Goal: Task Accomplishment & Management: Manage account settings

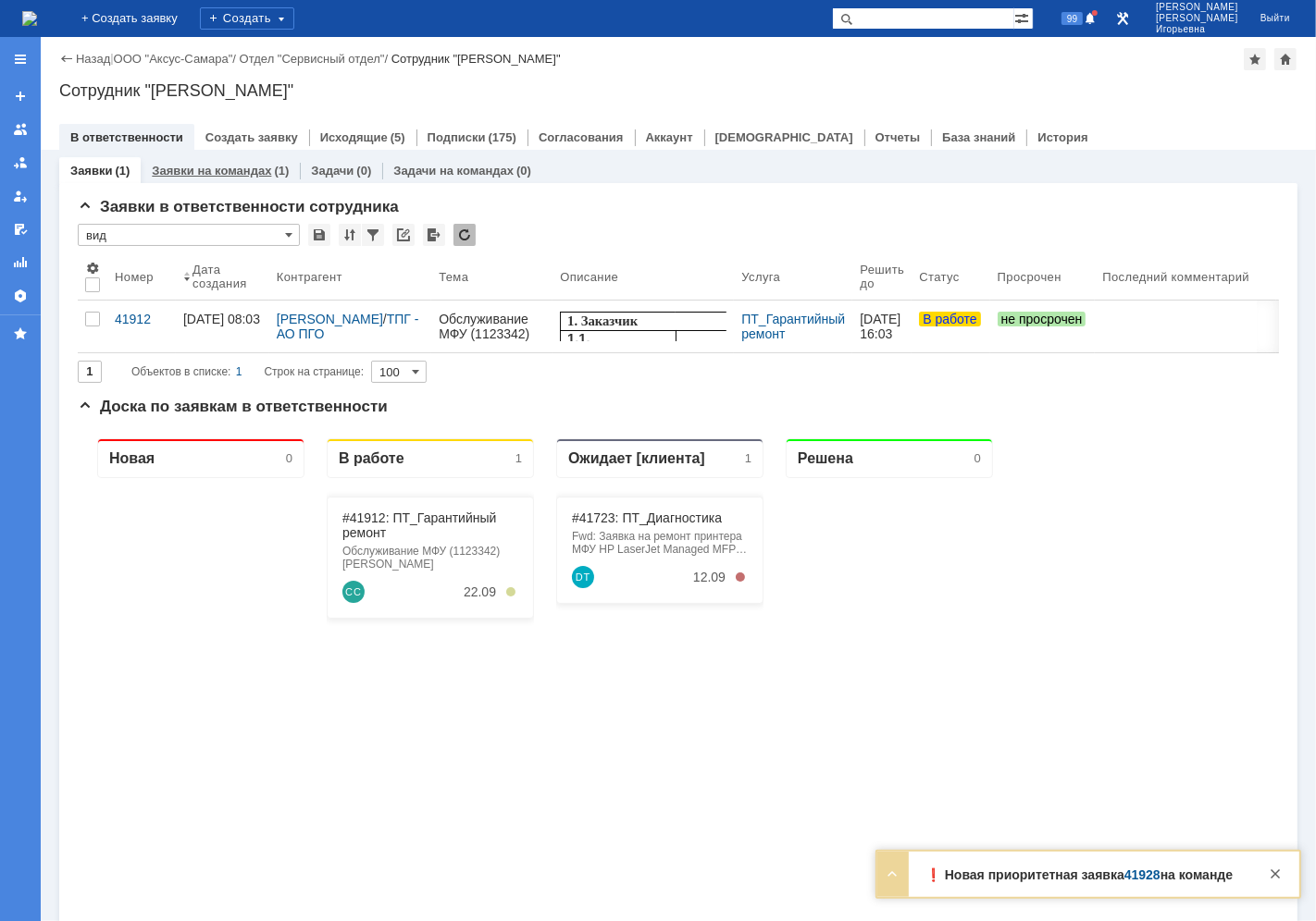
click at [235, 170] on link "Заявки на командах" at bounding box center [211, 171] width 119 height 13
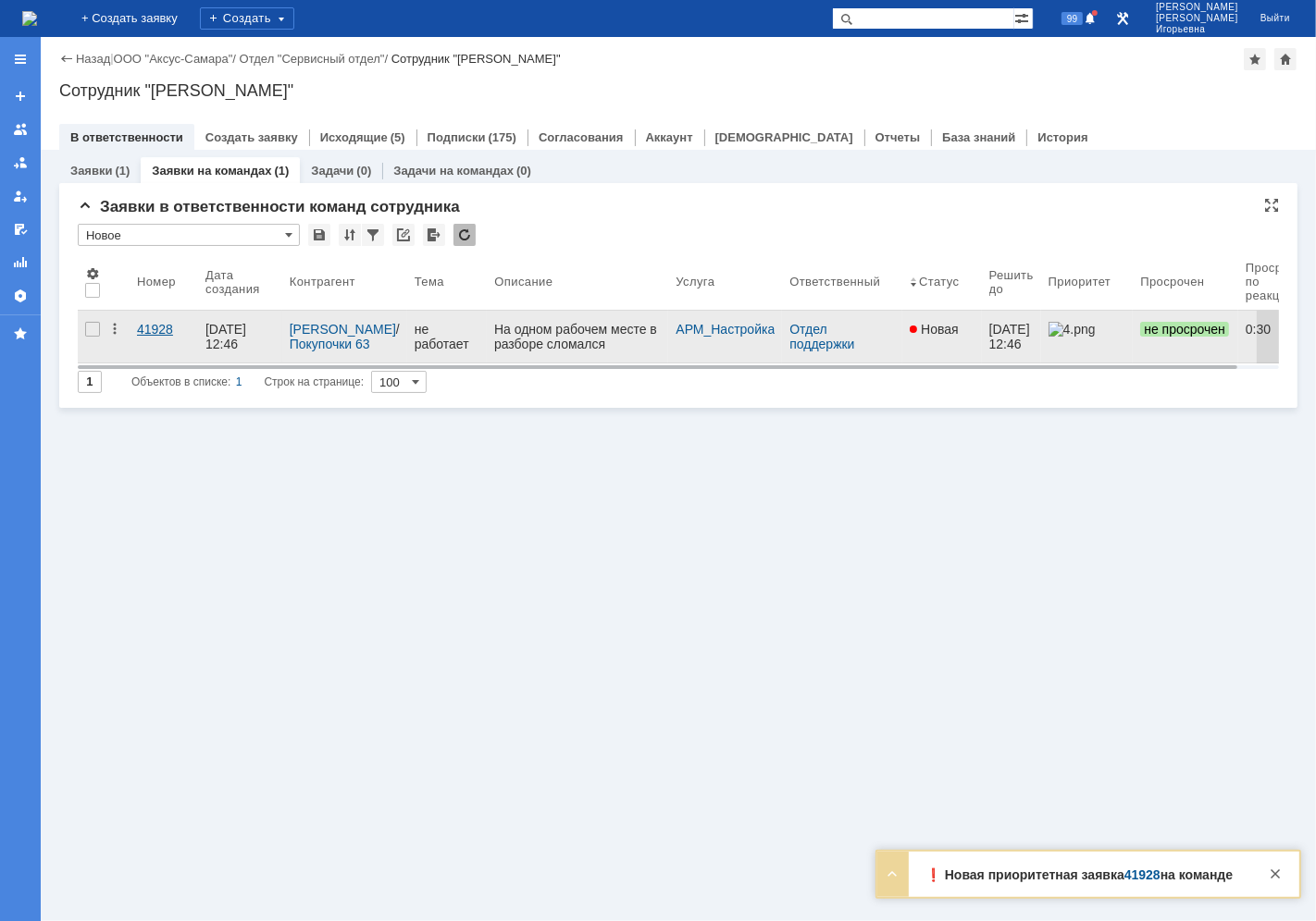
click at [143, 330] on div "41928" at bounding box center [164, 328] width 54 height 14
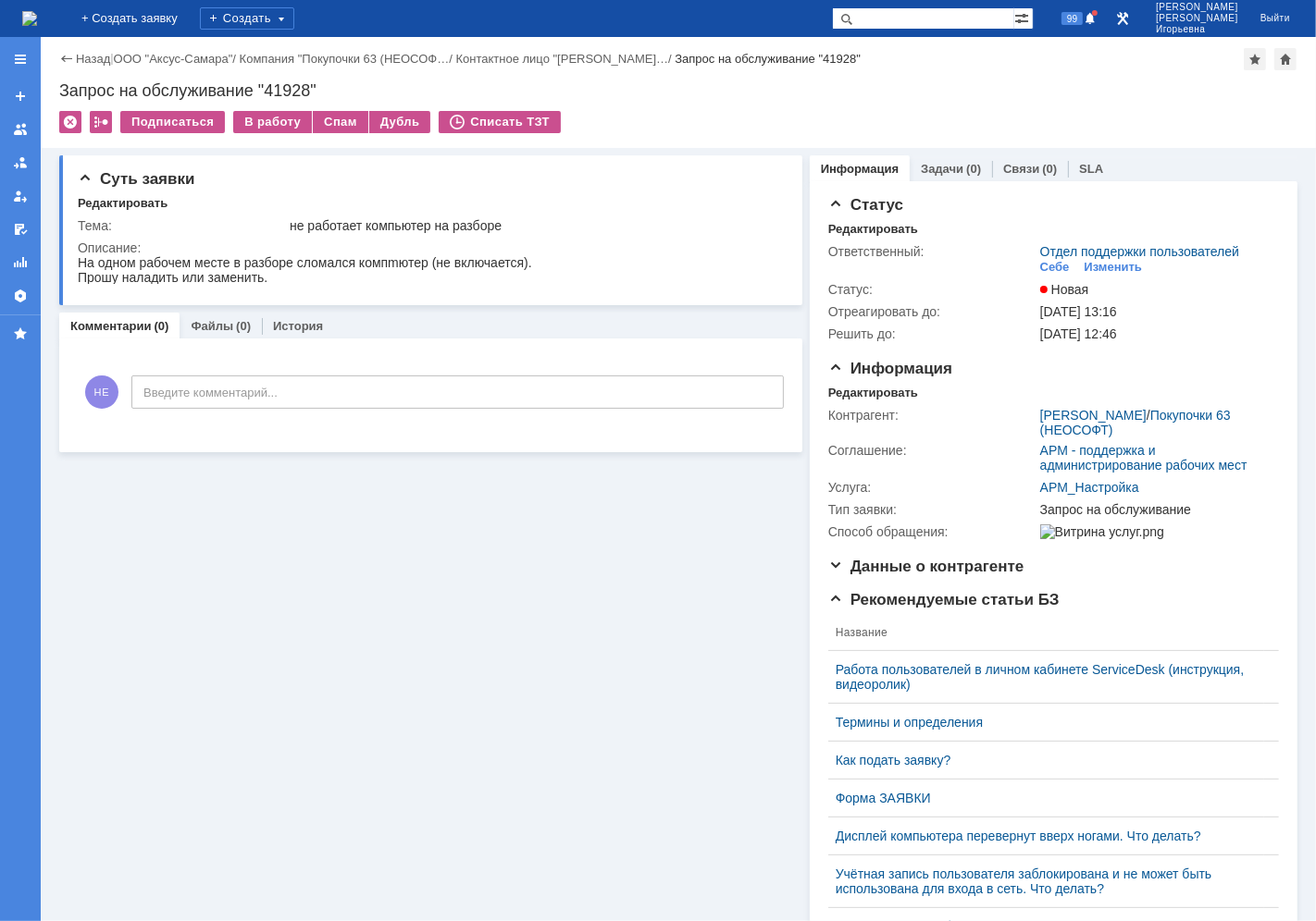
click at [37, 19] on img at bounding box center [29, 18] width 14 height 14
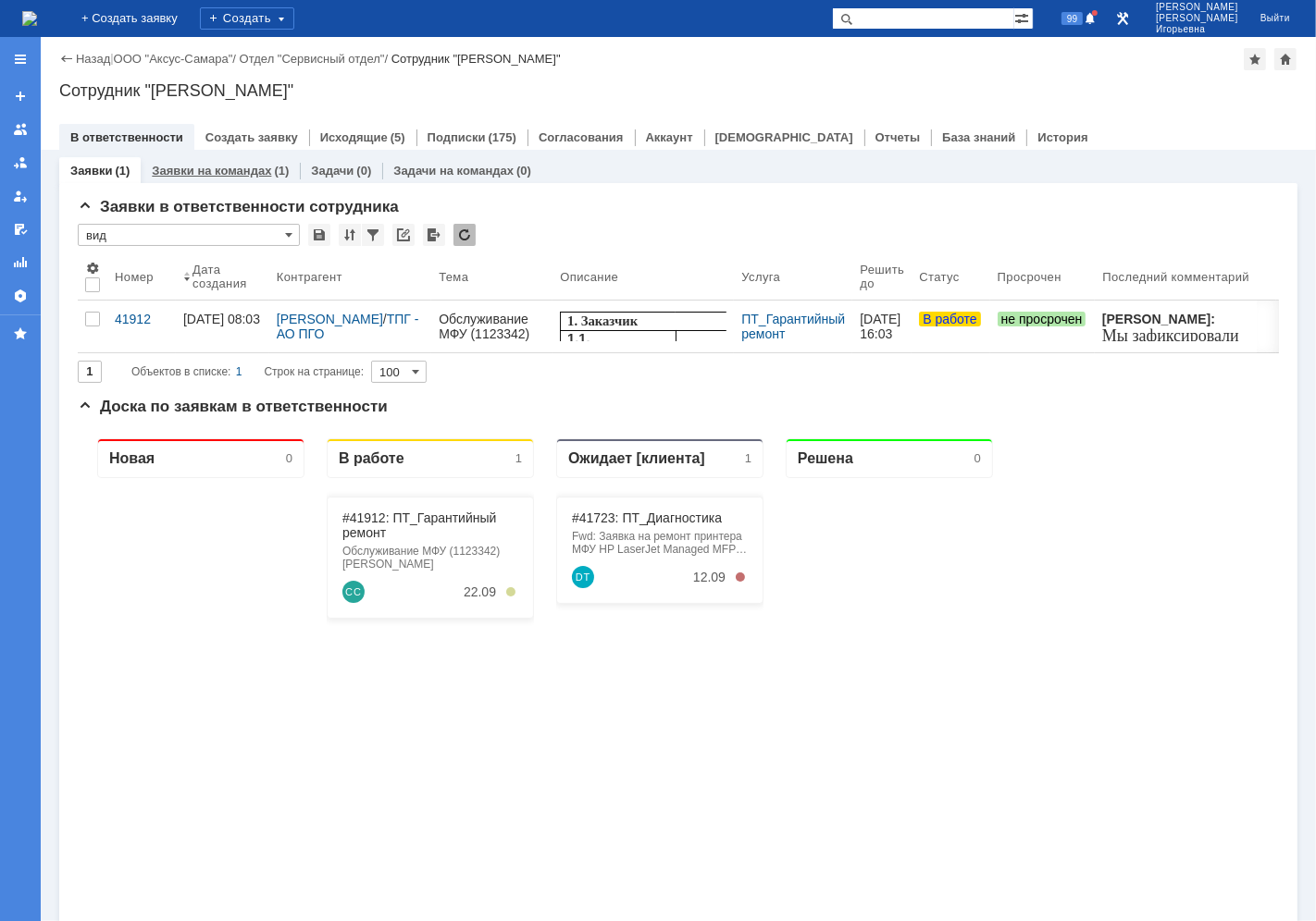
click at [182, 173] on link "Заявки на командах" at bounding box center [211, 171] width 119 height 13
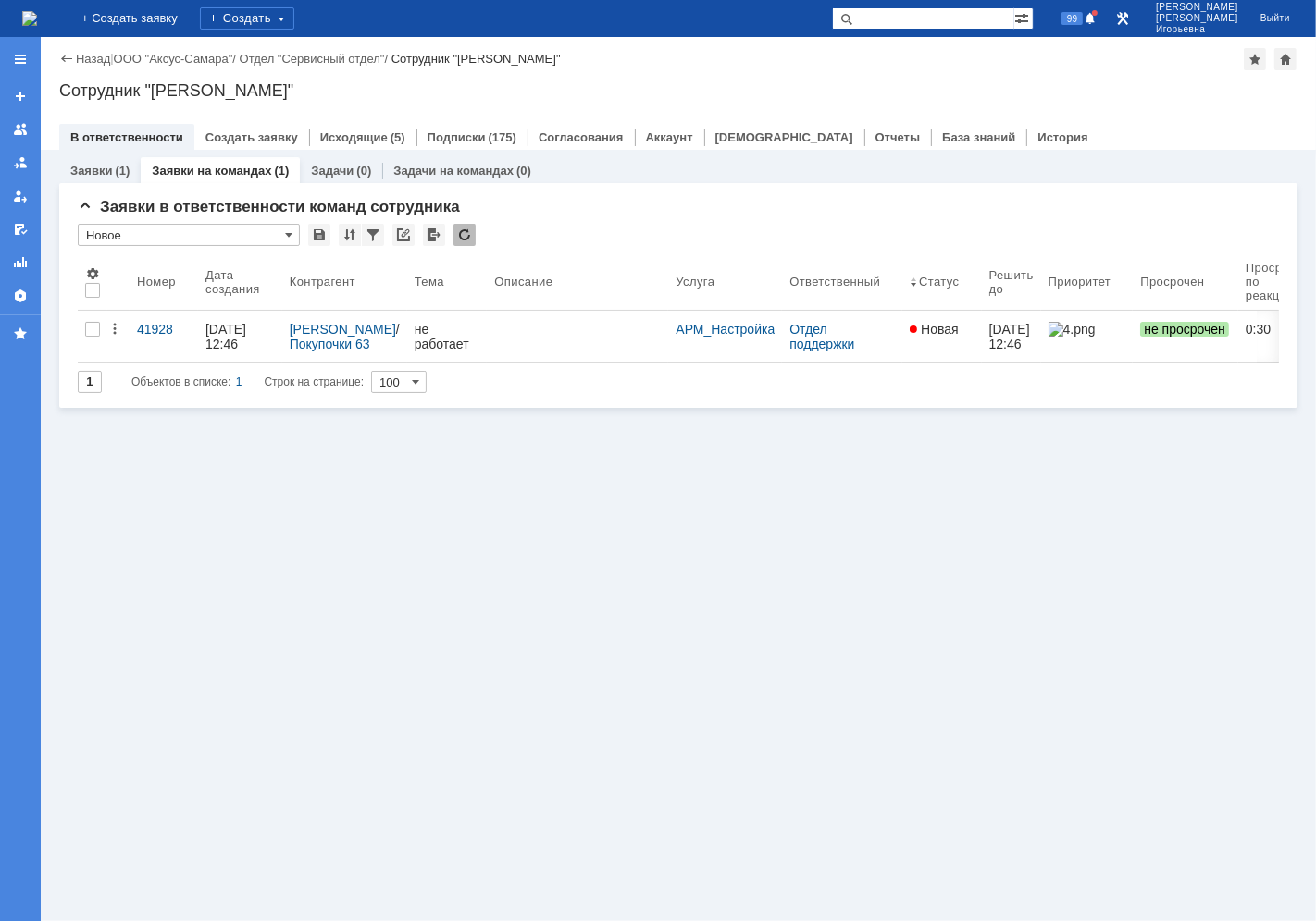
click at [261, 172] on link "Заявки на командах" at bounding box center [211, 171] width 119 height 13
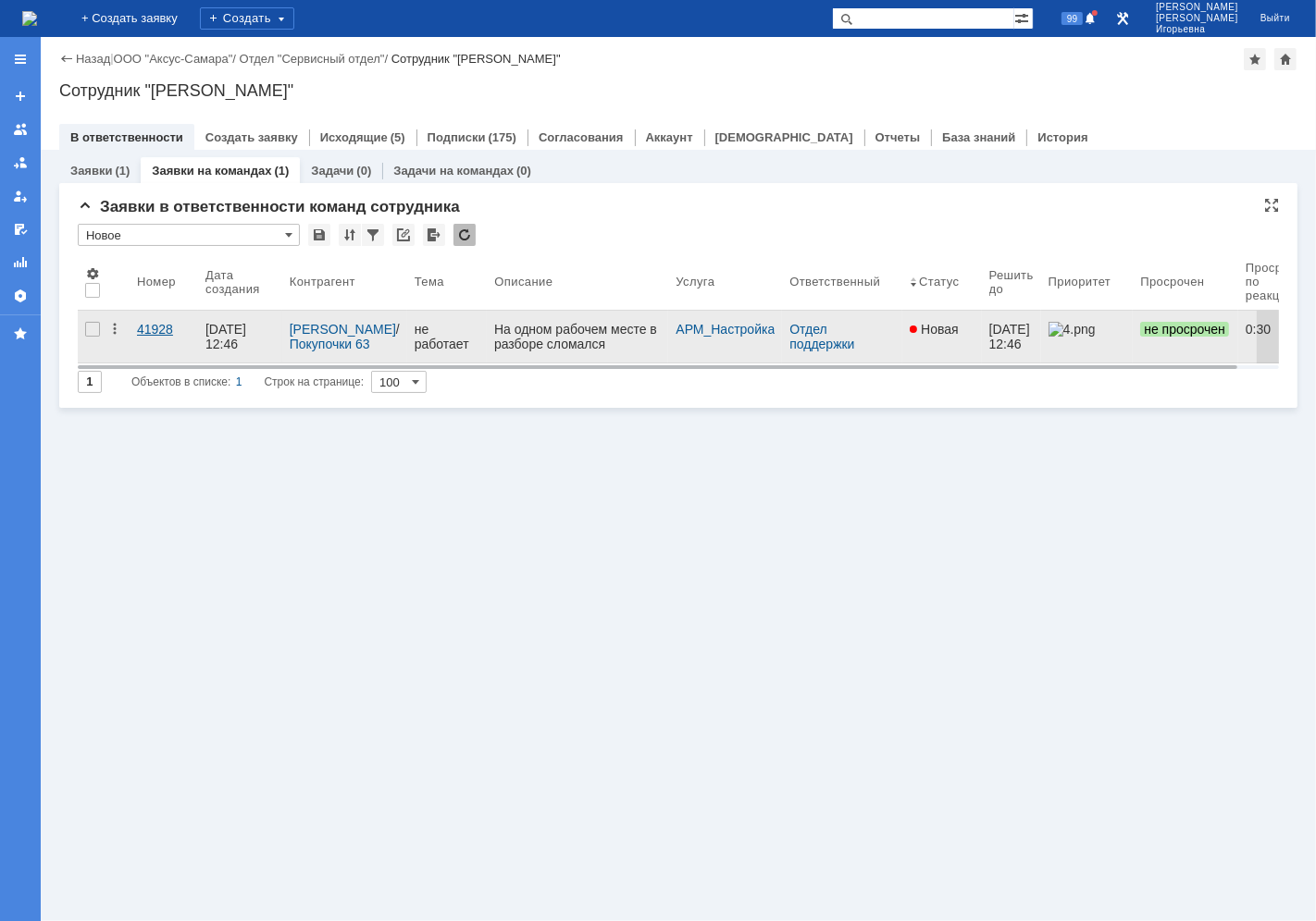
click at [163, 327] on div "41928" at bounding box center [164, 328] width 54 height 14
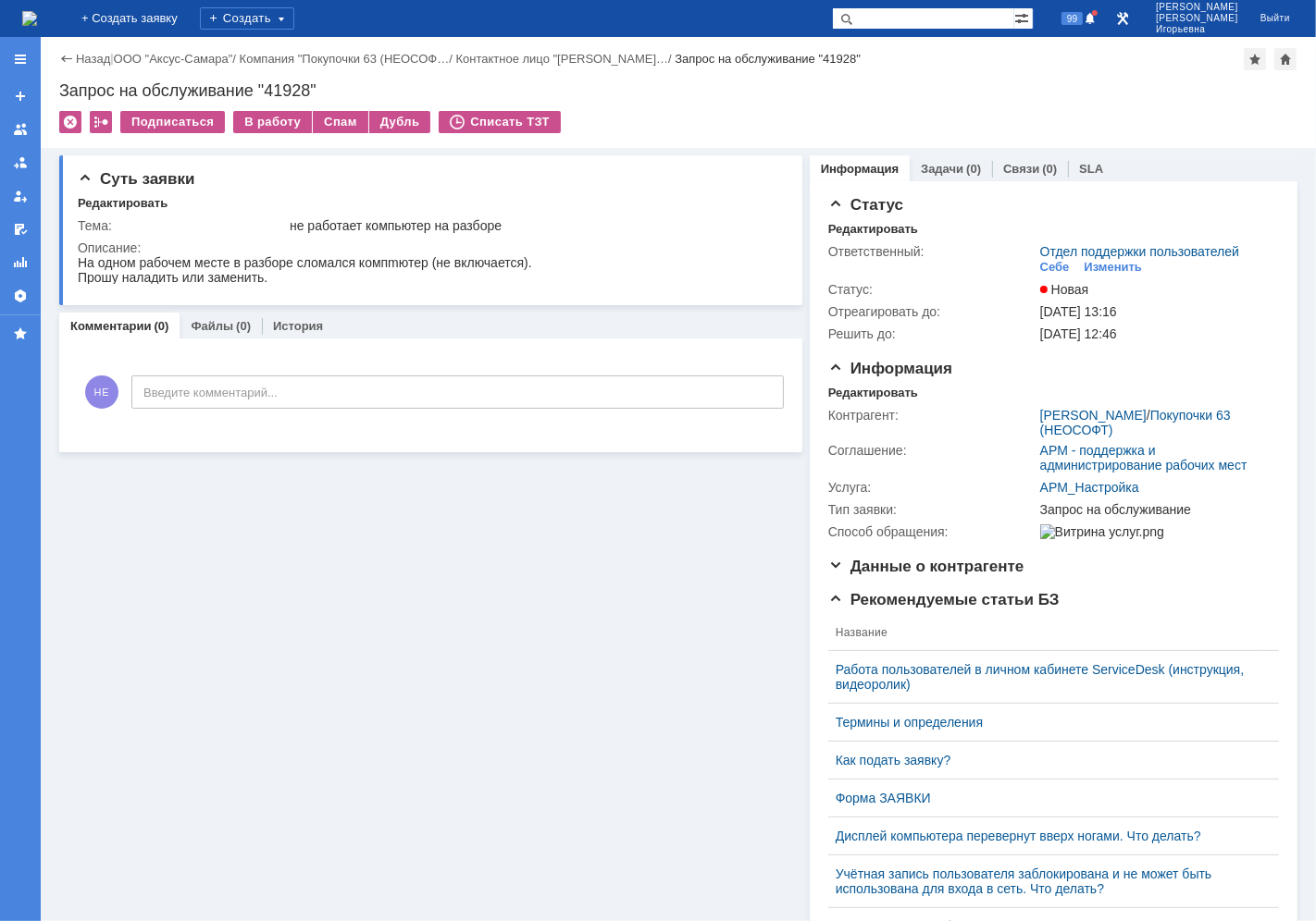
click at [37, 12] on img at bounding box center [29, 18] width 14 height 14
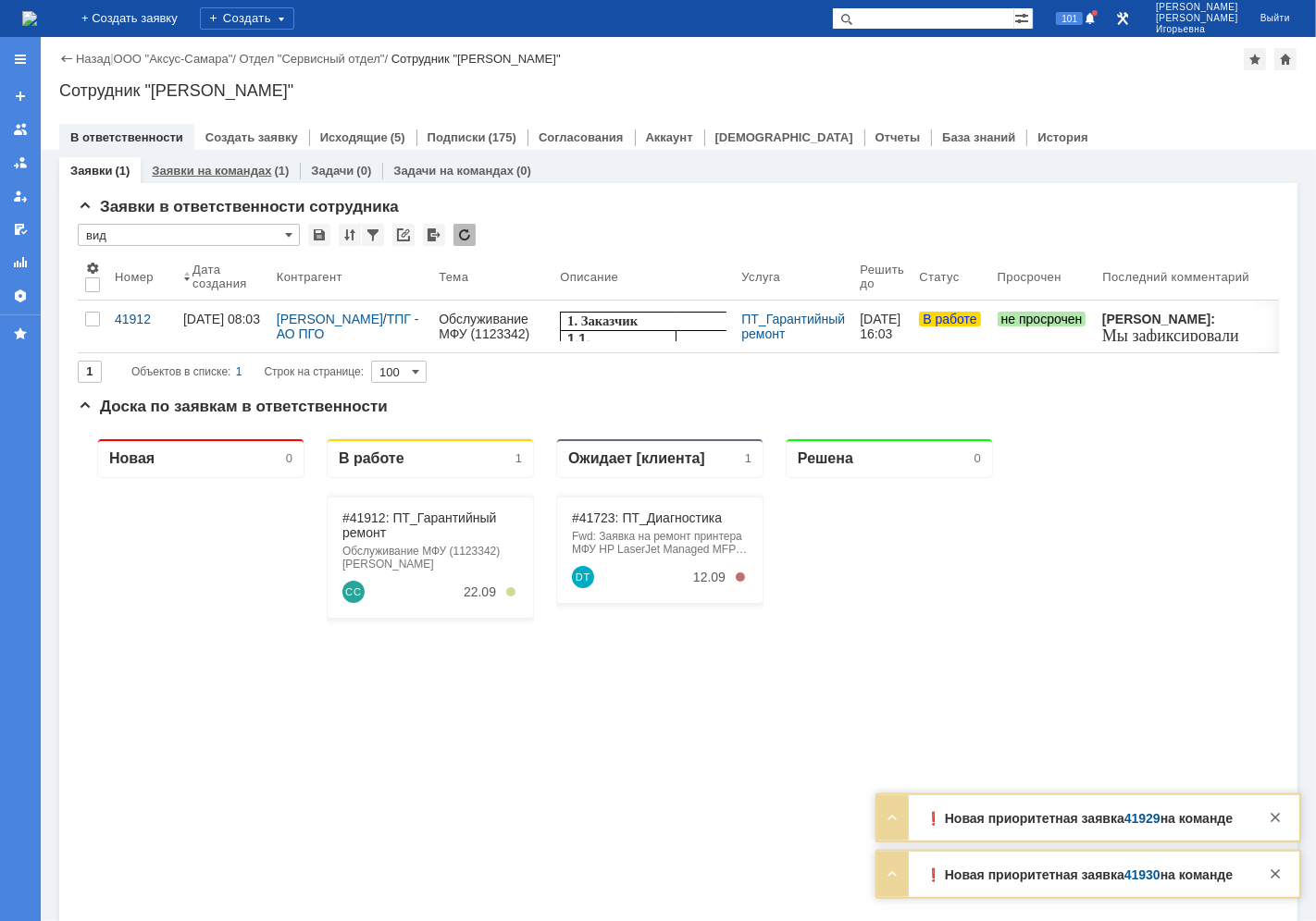
click at [226, 161] on div "Заявки на командах (1)" at bounding box center [220, 171] width 159 height 27
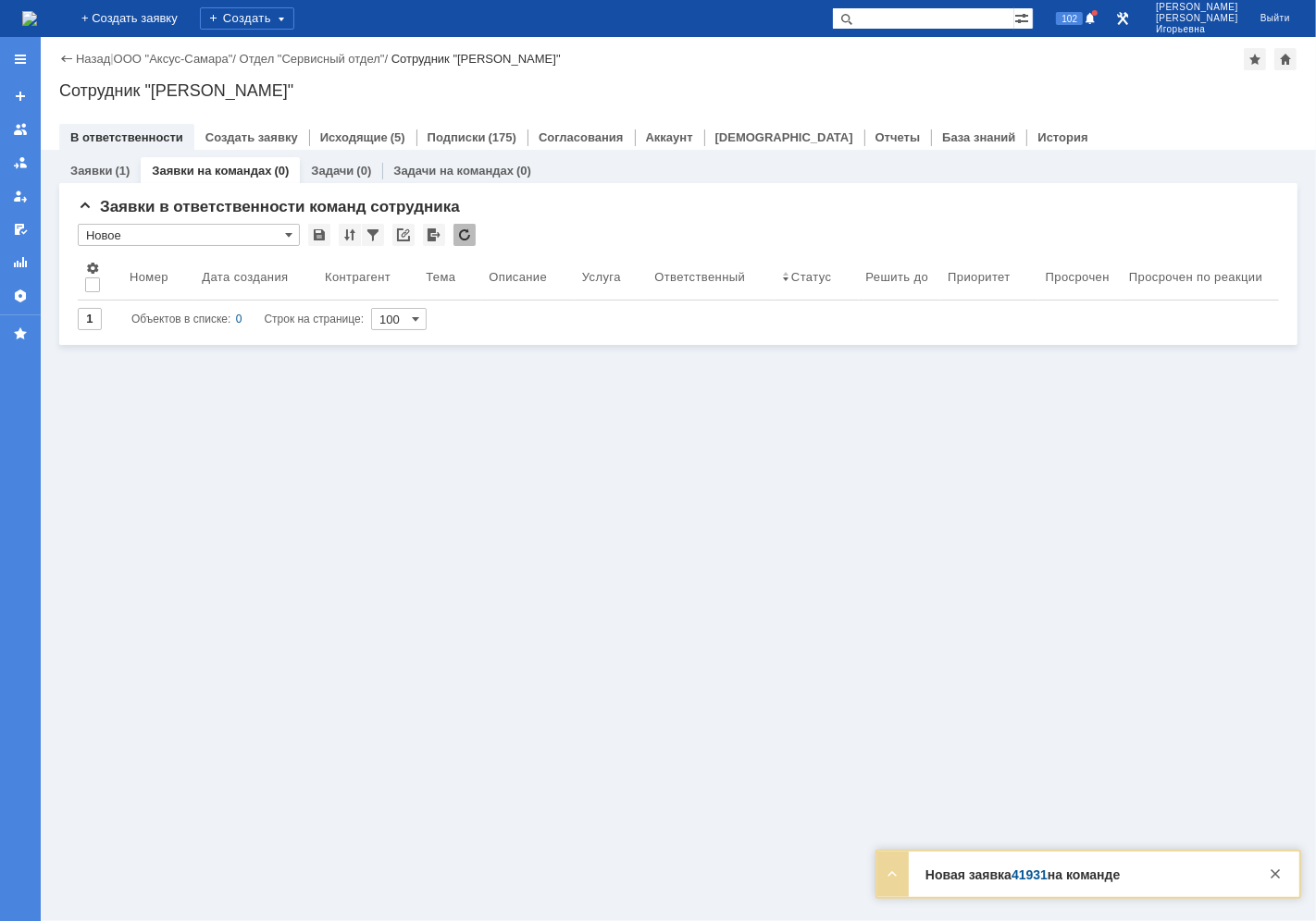
click at [202, 170] on link "Заявки на командах" at bounding box center [211, 171] width 119 height 13
click at [187, 170] on link "Заявки на командах" at bounding box center [211, 171] width 119 height 13
click at [97, 167] on link "Заявки" at bounding box center [90, 171] width 41 height 13
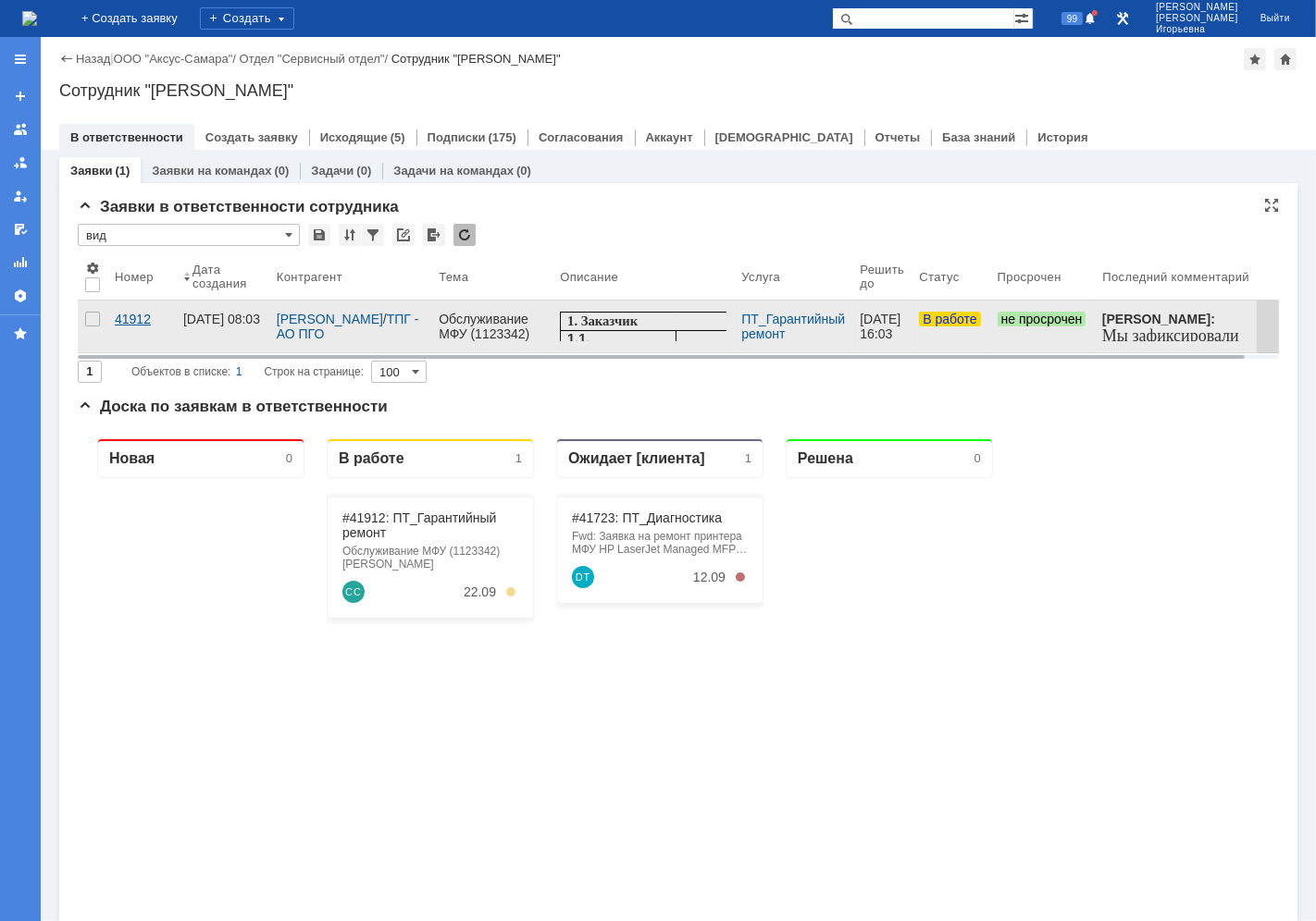
click at [137, 315] on div "41912" at bounding box center [141, 319] width 54 height 14
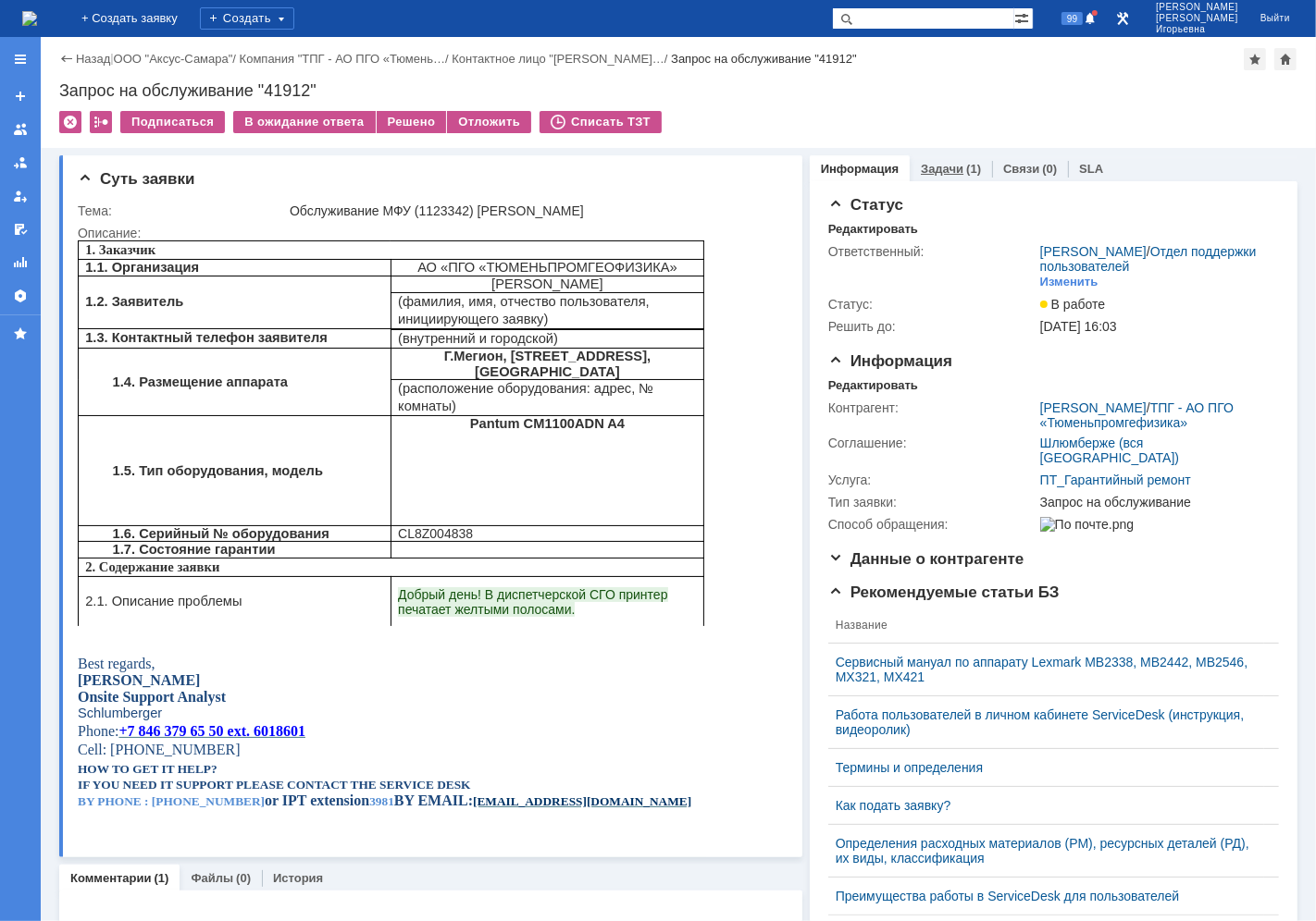
click at [930, 164] on link "Задачи" at bounding box center [942, 169] width 42 height 13
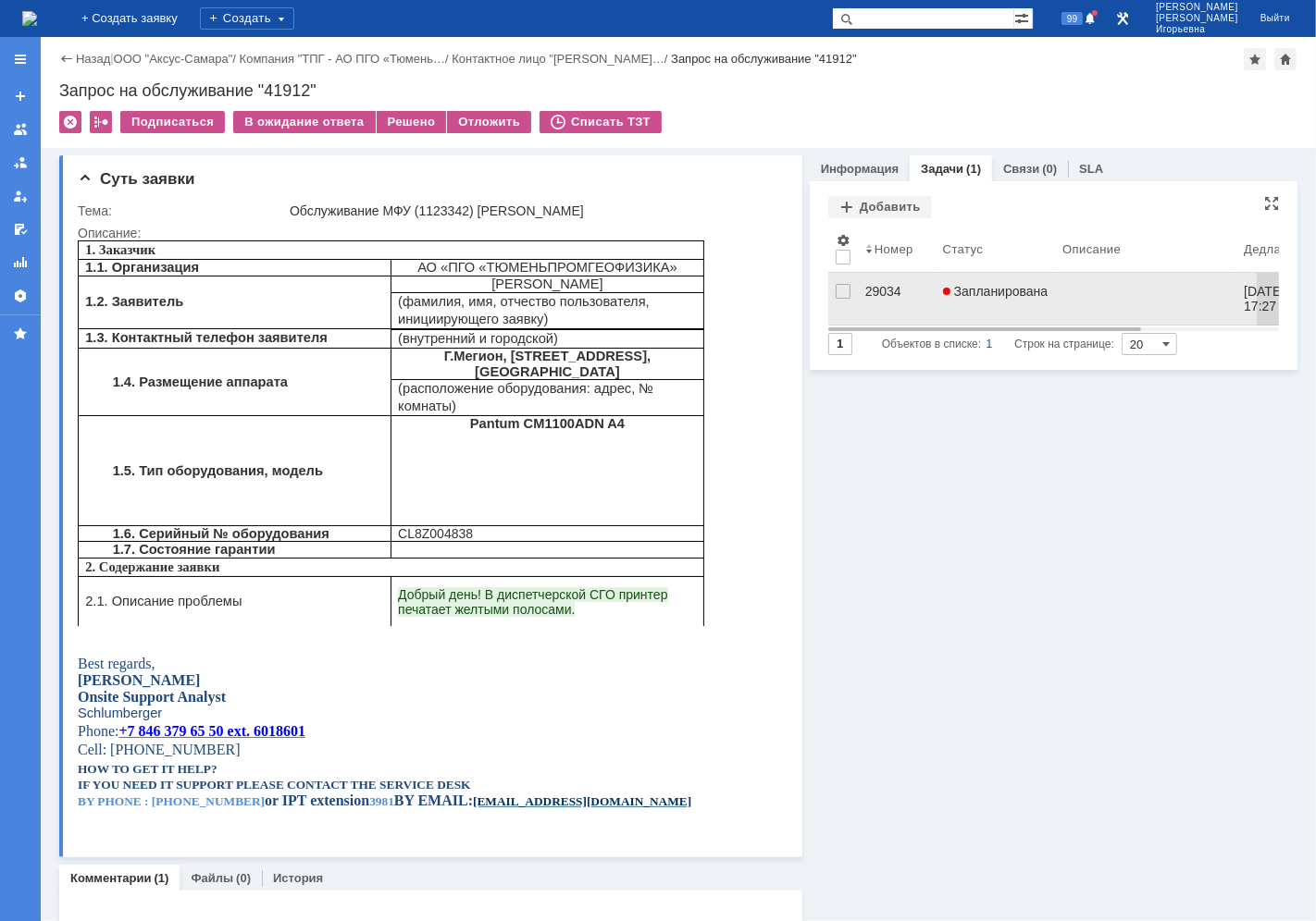
click at [865, 291] on div "29034" at bounding box center [897, 291] width 63 height 14
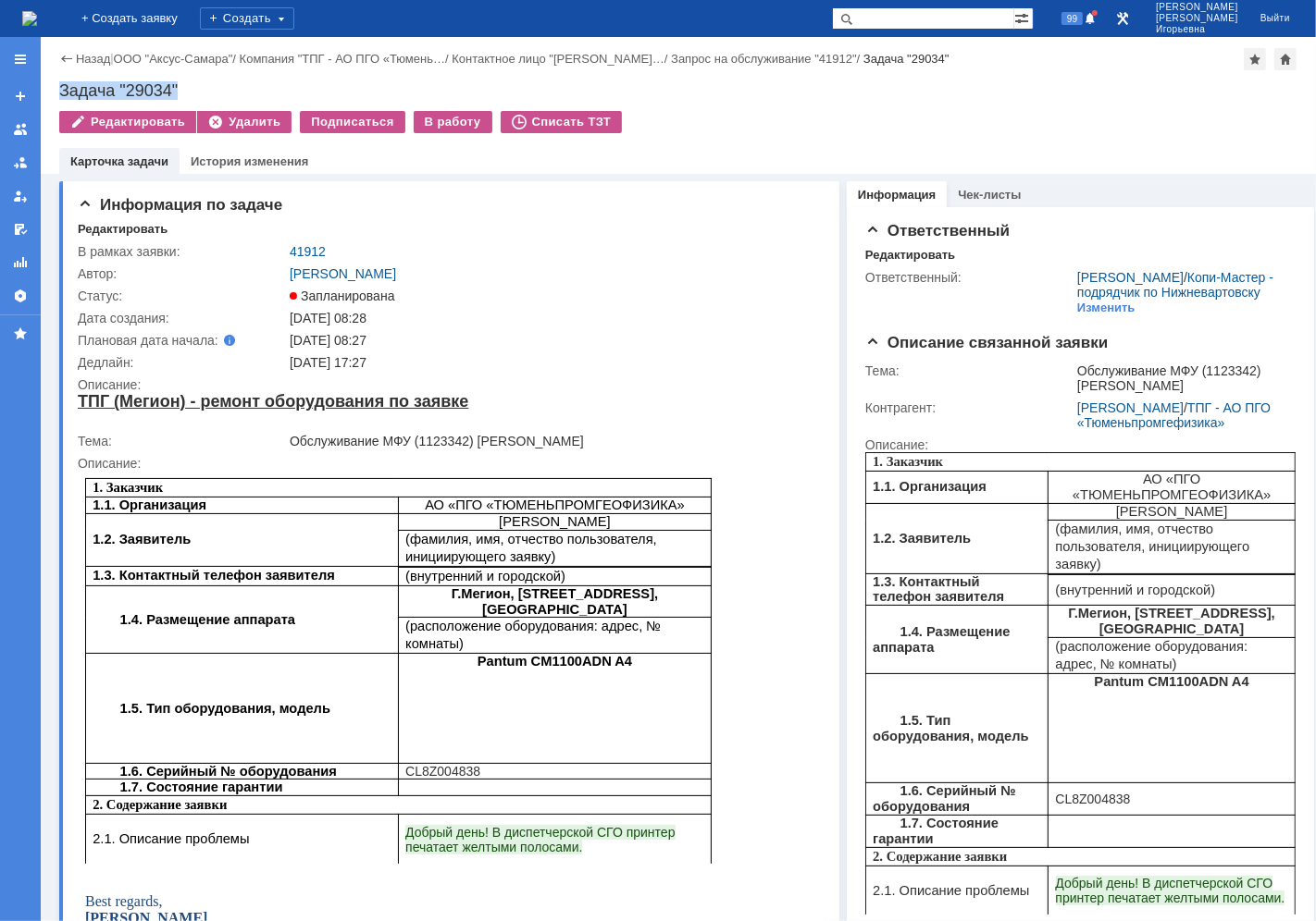
drag, startPoint x: 202, startPoint y: 88, endPoint x: 57, endPoint y: 93, distance: 145.1
click at [57, 93] on div "Назад | ООО "Аксус-Самара" / Компания "ТПГ - АО ПГО «Тюмень… / Контактное лицо …" at bounding box center [677, 106] width 1275 height 137
copy div "Задача "29034""
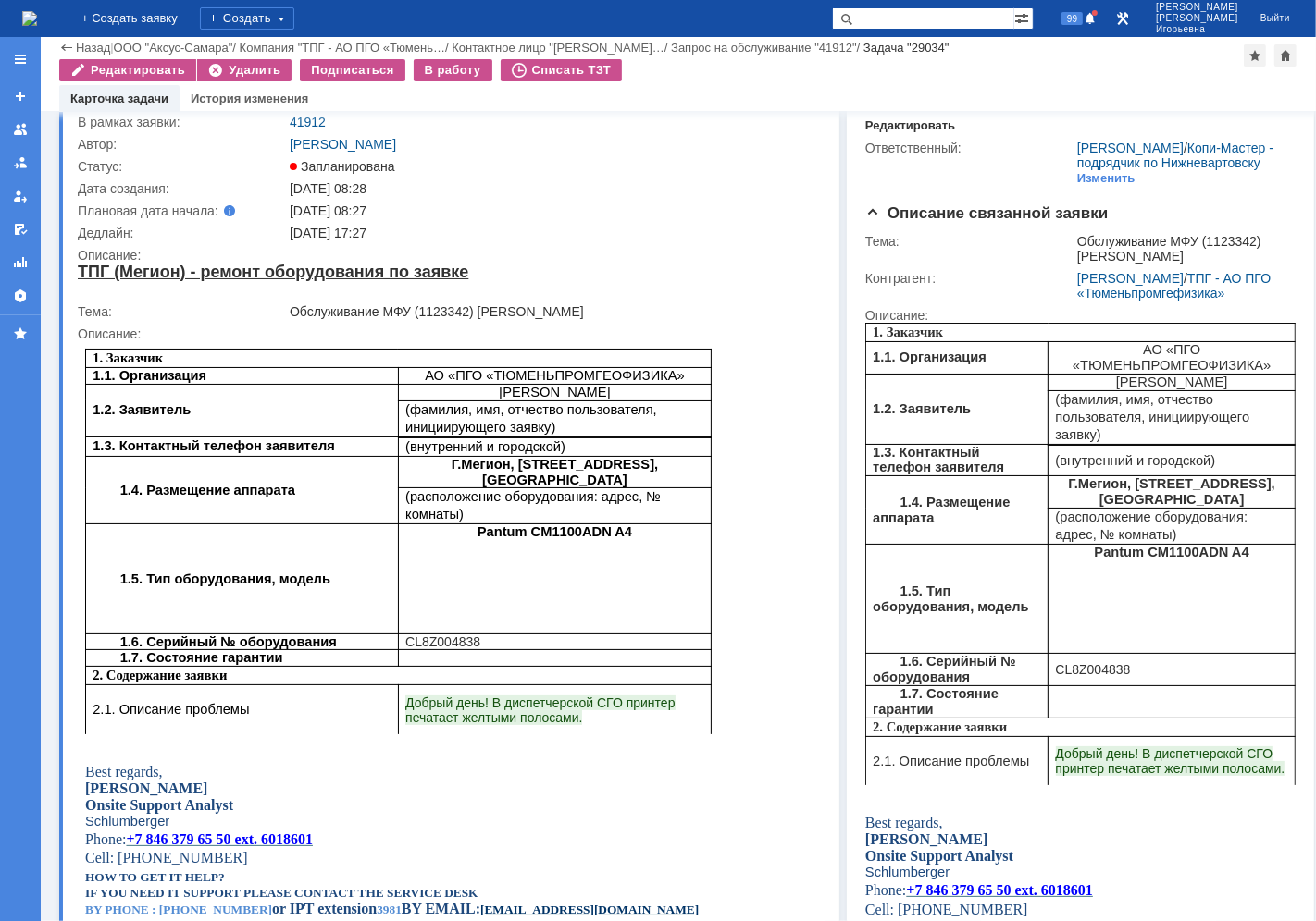
scroll to position [103, 0]
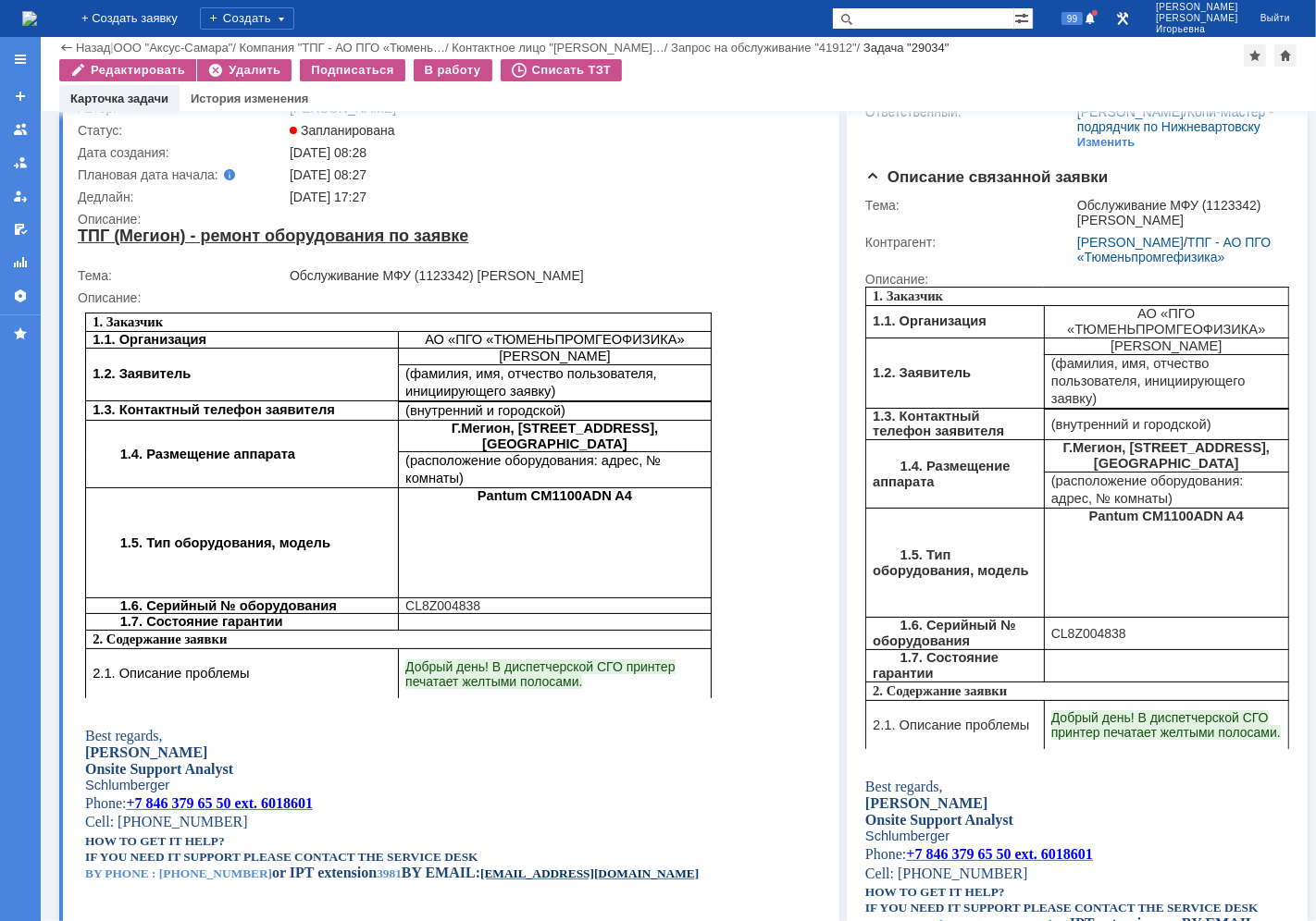
click at [37, 22] on img at bounding box center [29, 18] width 14 height 14
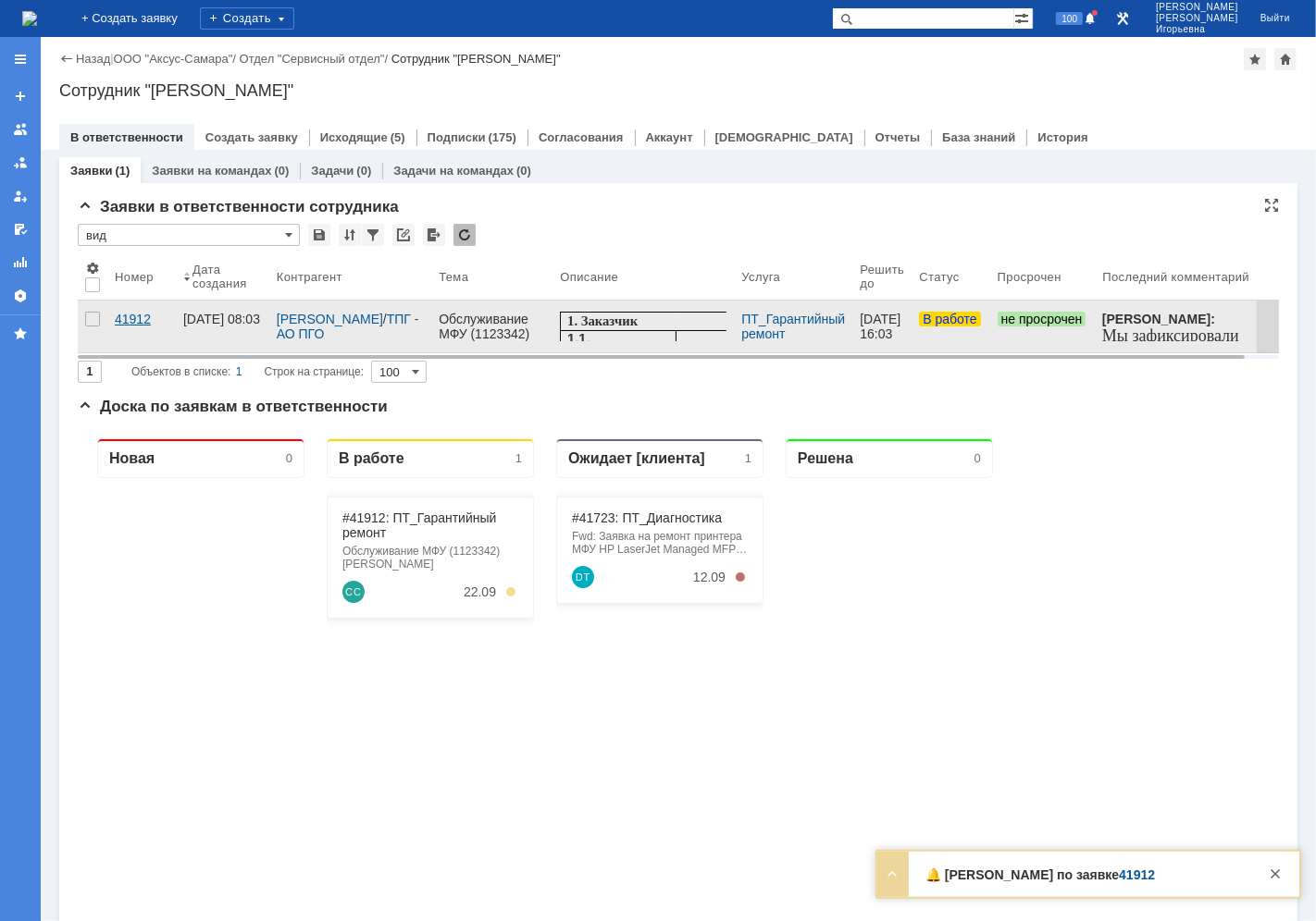
click at [124, 318] on div "41912" at bounding box center [141, 319] width 54 height 14
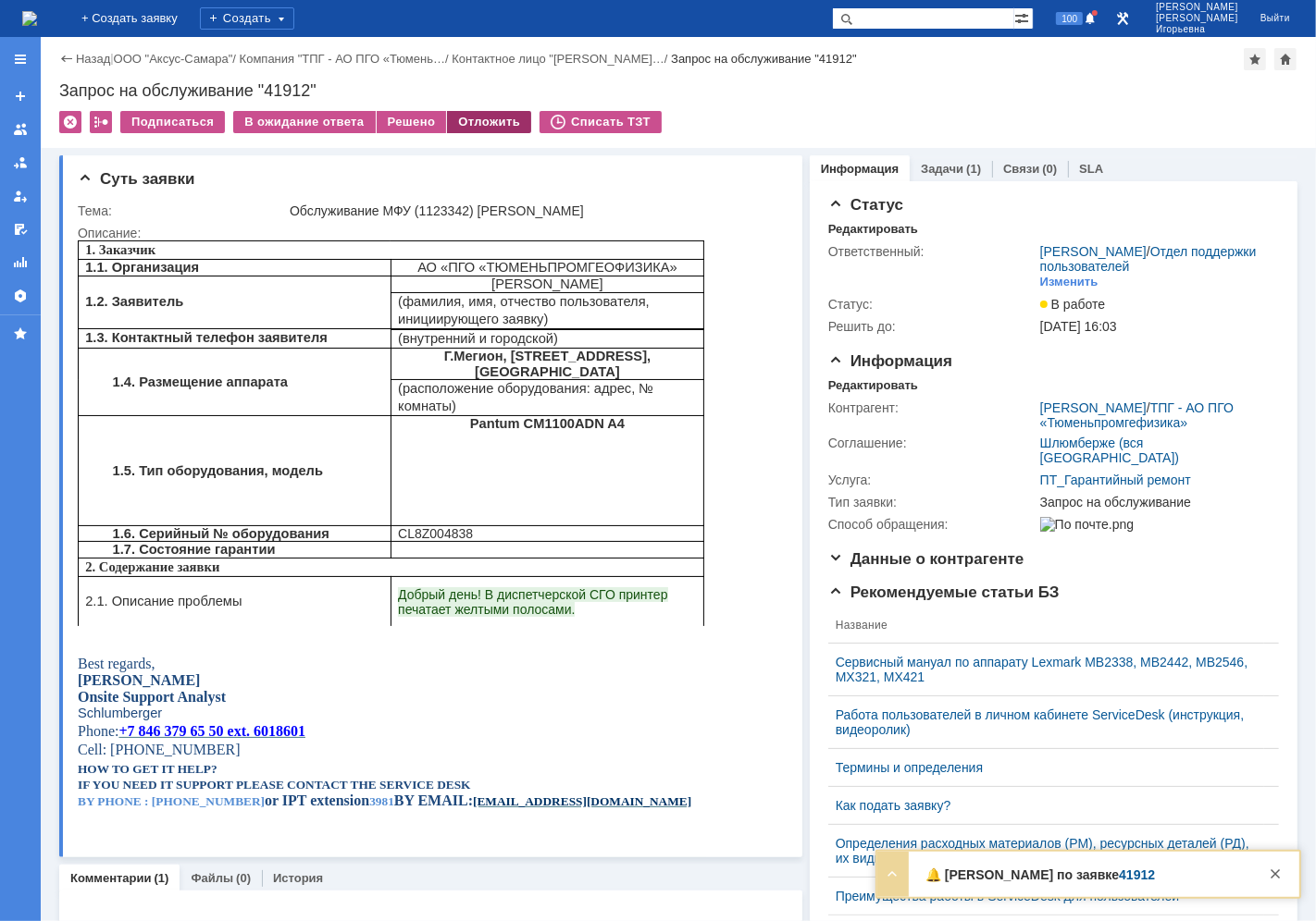
click at [468, 121] on div "Отложить" at bounding box center [489, 122] width 85 height 22
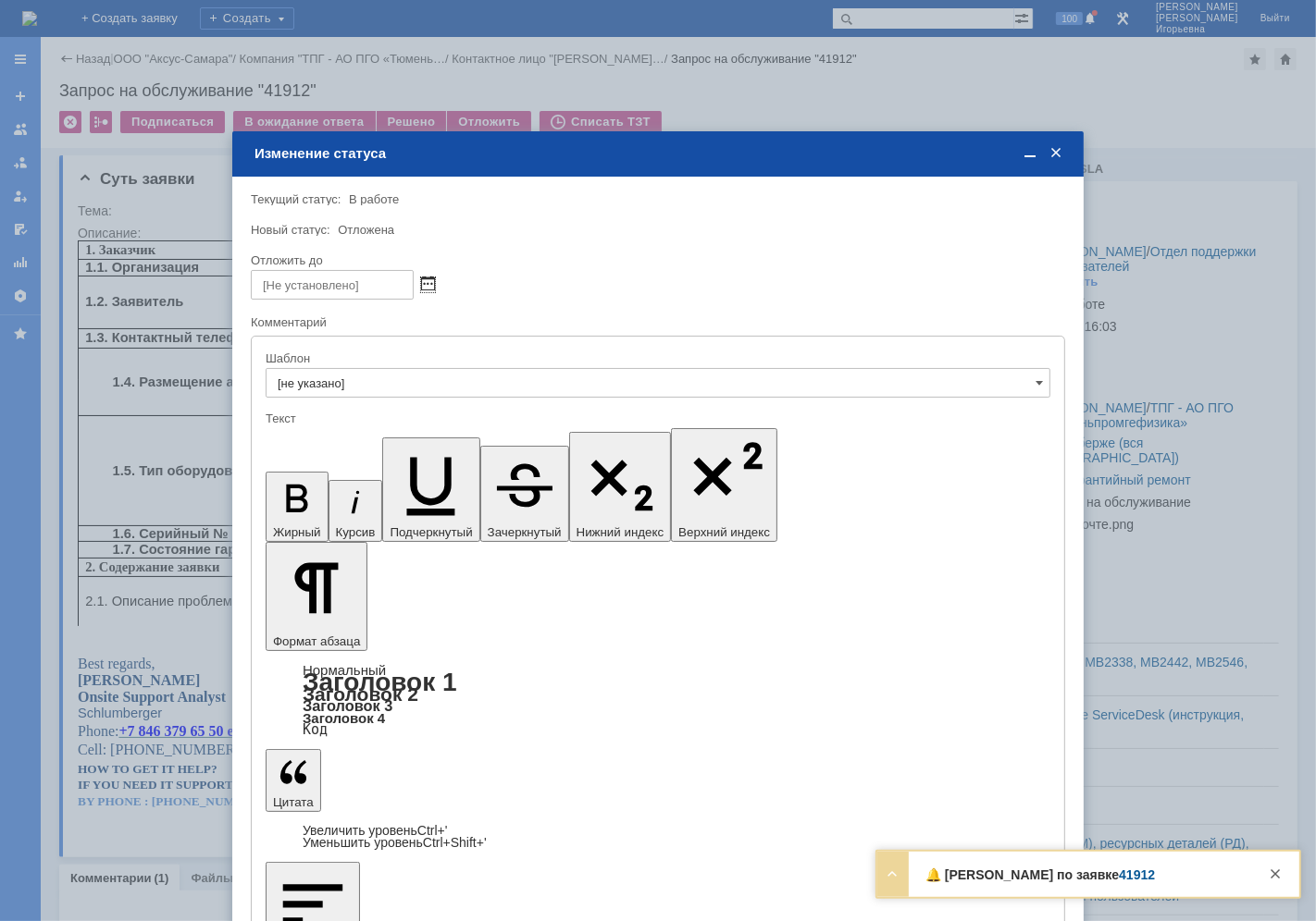
click at [424, 282] on span at bounding box center [427, 284] width 13 height 14
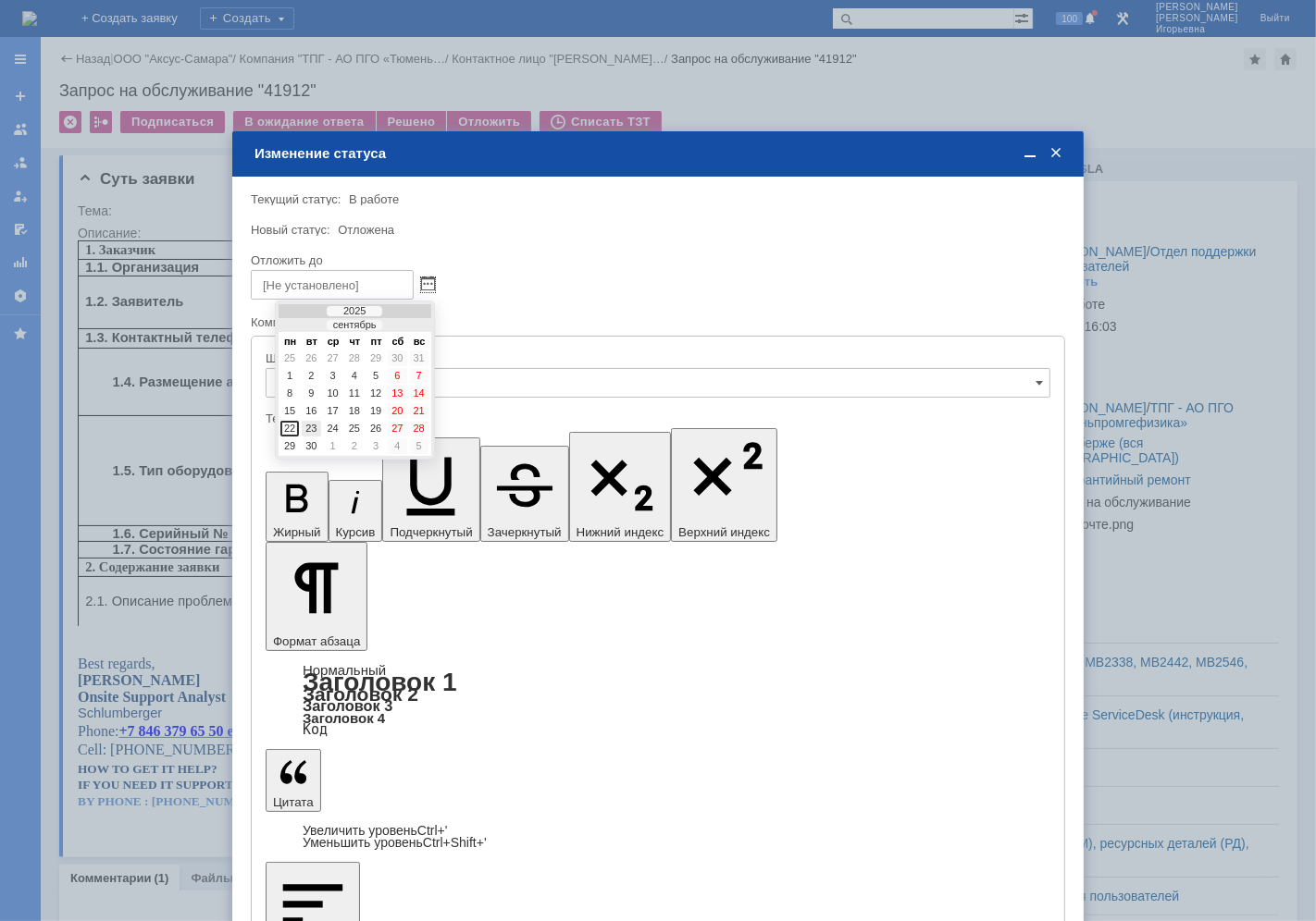
click at [318, 421] on div "23" at bounding box center [310, 428] width 18 height 15
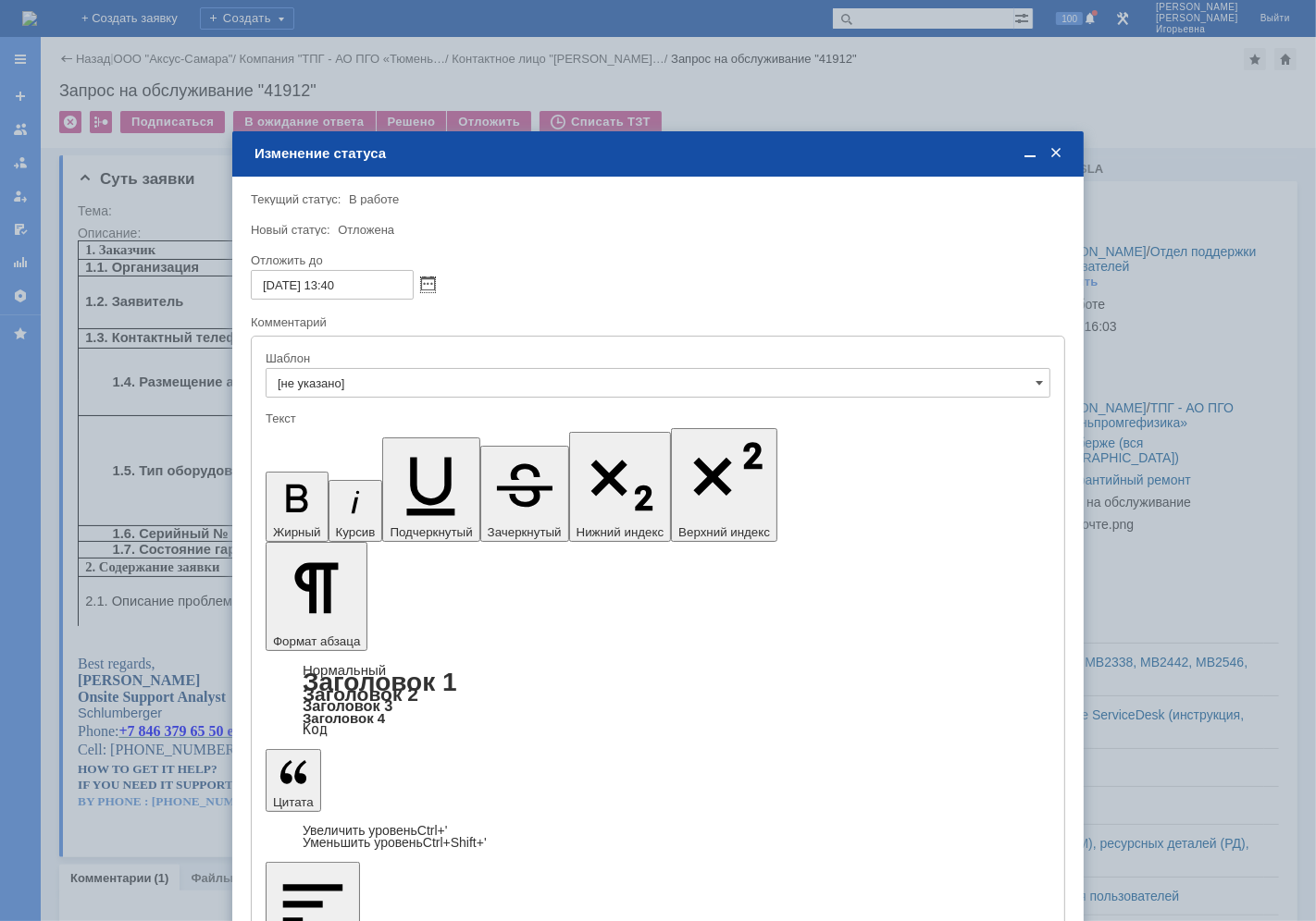
click at [333, 284] on input "[DATE] 13:40" at bounding box center [332, 284] width 163 height 30
type input "[DATE] 16:40"
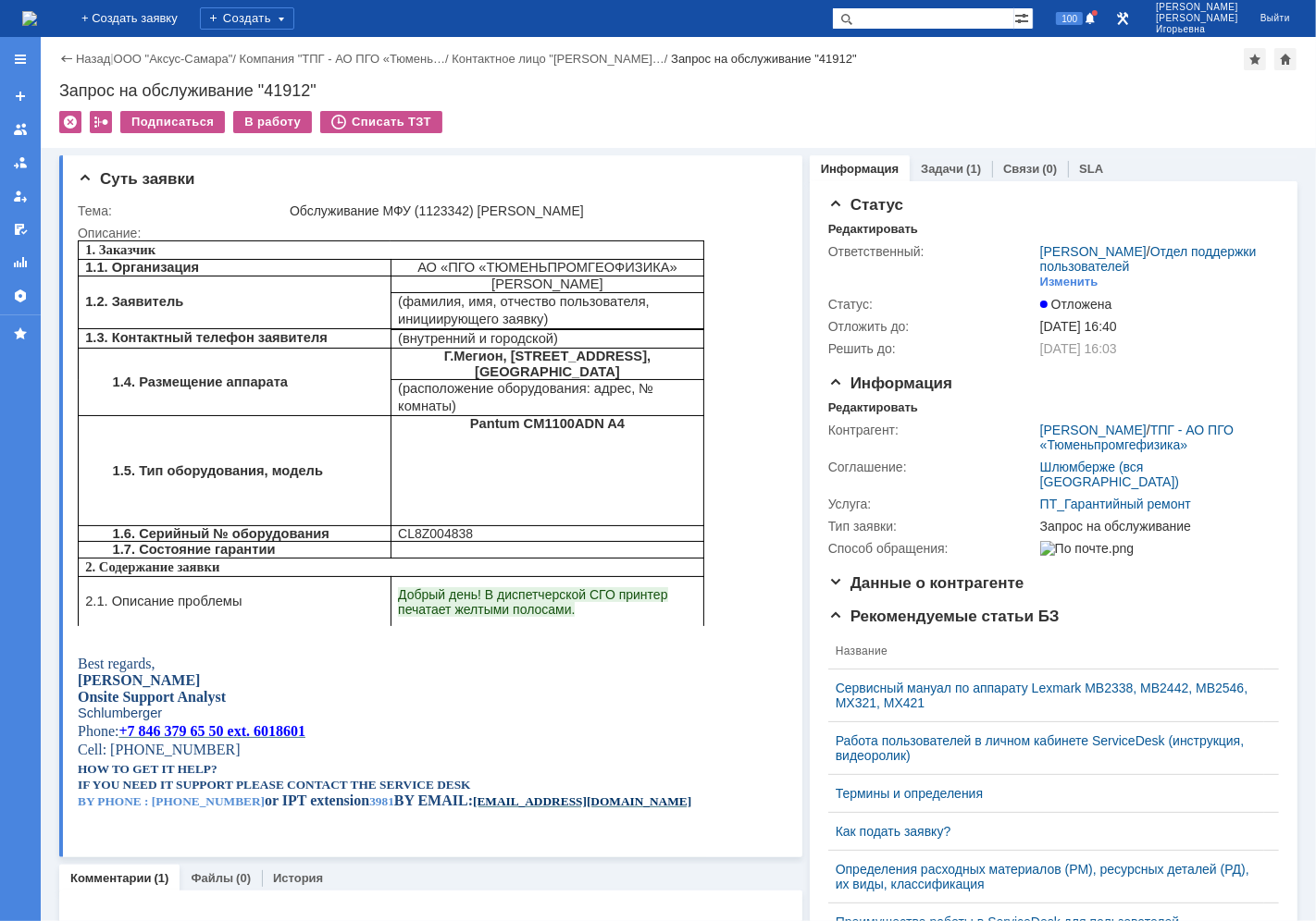
click at [37, 14] on img at bounding box center [29, 18] width 14 height 14
